Goal: Task Accomplishment & Management: Manage account settings

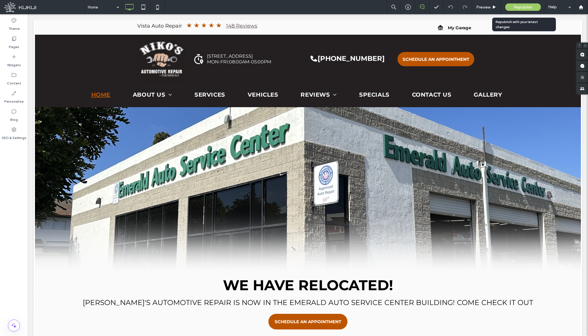
click at [512, 9] on div "Republish" at bounding box center [523, 6] width 36 height 7
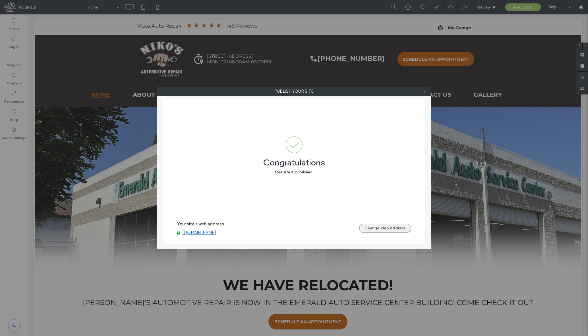
click at [365, 230] on button "Change Web Address" at bounding box center [385, 228] width 52 height 9
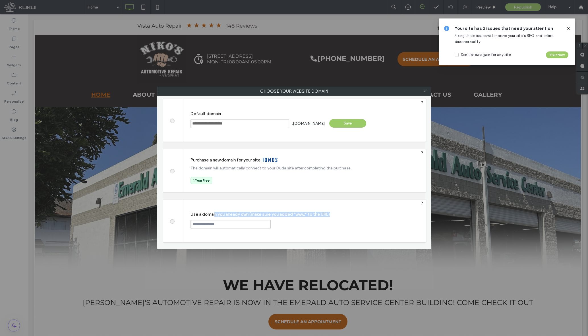
click at [215, 219] on div "Use a domain you already own (make sure you added “www.” to the URL) Continue" at bounding box center [304, 220] width 242 height 43
click at [215, 223] on input "text" at bounding box center [230, 224] width 80 height 9
paste input "**********"
type input "**********"
click at [286, 224] on div "Continue" at bounding box center [292, 224] width 37 height 9
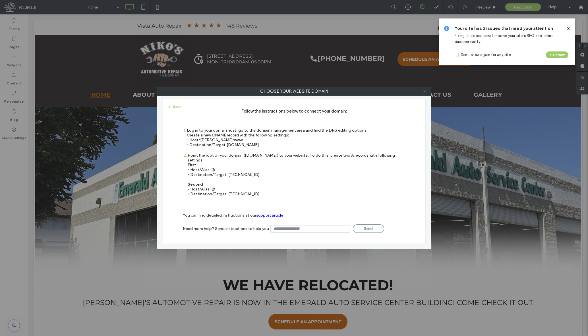
drag, startPoint x: 248, startPoint y: 168, endPoint x: 227, endPoint y: 170, distance: 21.4
click at [227, 170] on div "Point the root of your domain (domain.com) to your website. To do this, create …" at bounding box center [297, 174] width 218 height 43
copy div "35.172.94.1"
drag, startPoint x: 253, startPoint y: 190, endPoint x: 227, endPoint y: 189, distance: 25.9
click at [227, 189] on div "Point the root of your domain (domain.com) to your website. To do this, create …" at bounding box center [297, 174] width 218 height 43
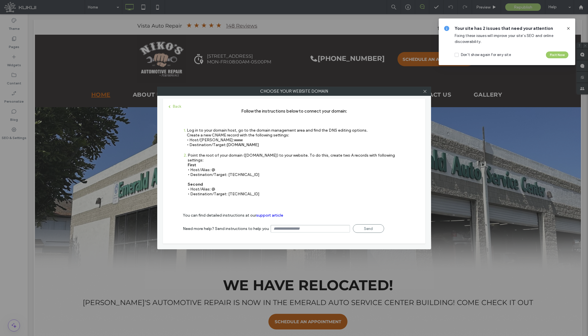
copy div "100.24.208.97"
drag, startPoint x: 268, startPoint y: 143, endPoint x: 226, endPoint y: 147, distance: 41.7
click at [226, 147] on div "1 Log in to your domain host, go to the domain management area and find the DNS…" at bounding box center [275, 140] width 185 height 25
copy span "s.multiscreensite.com"
click at [425, 89] on icon at bounding box center [424, 91] width 4 height 4
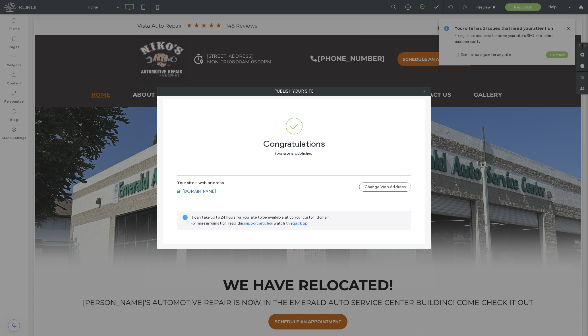
click at [216, 191] on link "www.nikosautorepair.com" at bounding box center [199, 191] width 34 height 5
click at [426, 91] on icon at bounding box center [424, 91] width 4 height 4
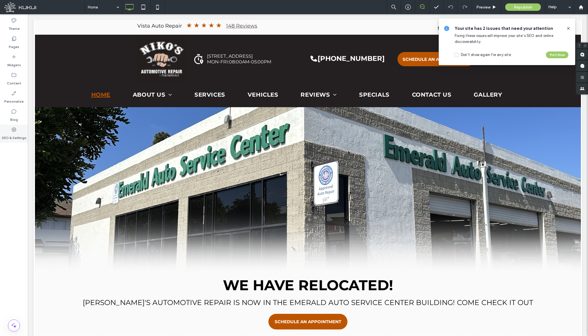
click at [14, 130] on use at bounding box center [14, 129] width 5 height 5
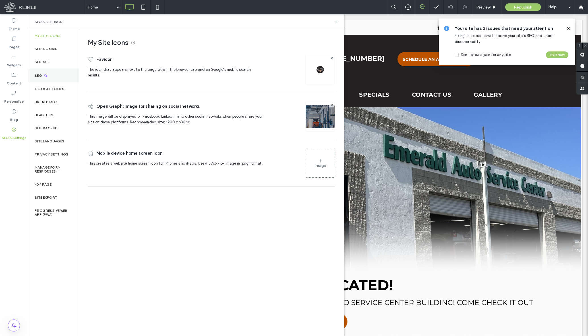
click at [58, 79] on div "SEO" at bounding box center [53, 75] width 51 height 14
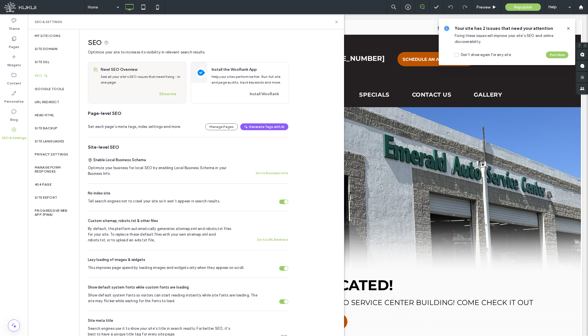
click at [282, 200] on div "Tell search engines not to crawl your site so it won’t appear in search results." at bounding box center [283, 201] width 9 height 5
click at [43, 63] on label "Site SSL" at bounding box center [42, 62] width 15 height 4
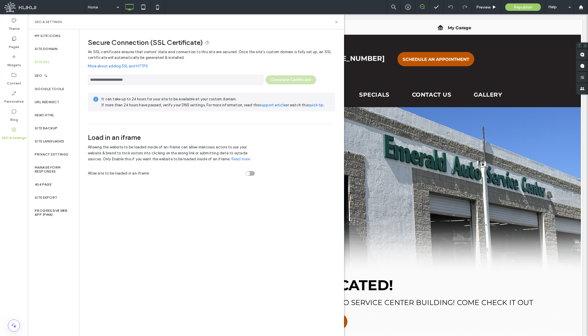
click at [300, 77] on div "**********" at bounding box center [211, 78] width 247 height 13
click at [288, 78] on div "**********" at bounding box center [211, 78] width 247 height 13
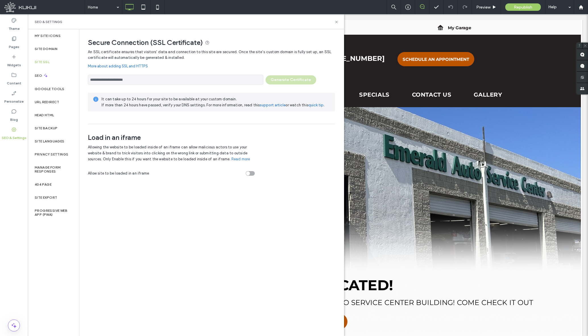
click at [147, 82] on input "**********" at bounding box center [175, 80] width 175 height 10
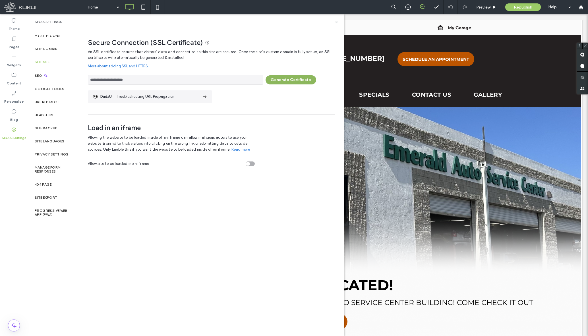
click at [285, 80] on button "Generate Certificate" at bounding box center [290, 79] width 51 height 9
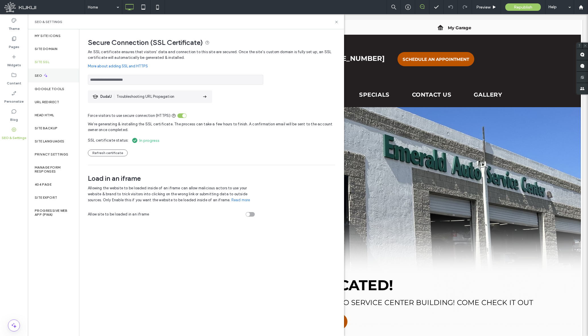
click at [42, 74] on div "SEO" at bounding box center [53, 75] width 51 height 14
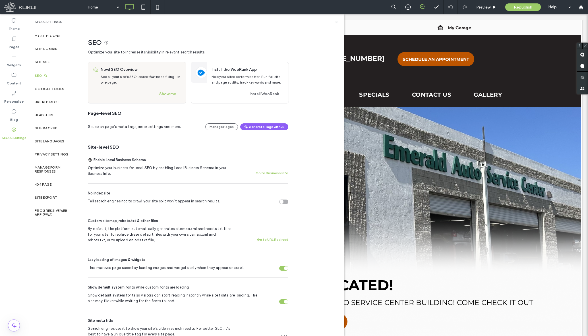
click at [337, 24] on icon at bounding box center [336, 22] width 4 height 4
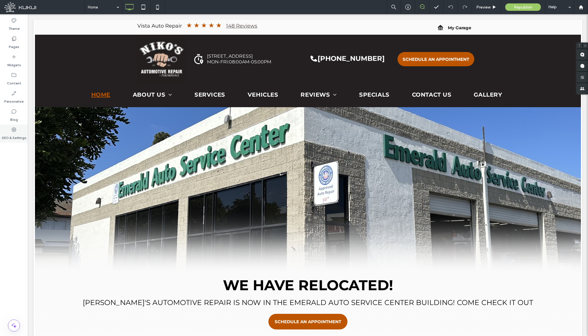
click at [18, 130] on div "SEO & Settings" at bounding box center [14, 133] width 28 height 18
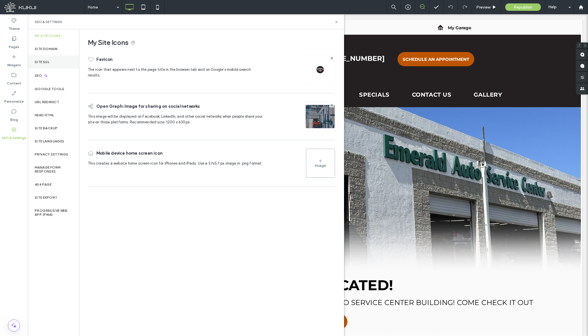
click at [63, 64] on div "Site SSL" at bounding box center [53, 61] width 51 height 13
